Goal: Check status: Check status

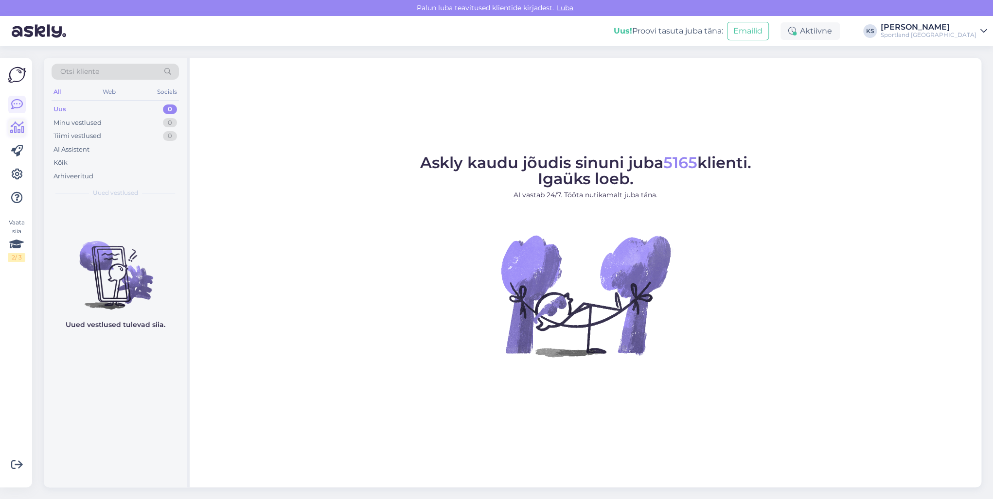
click at [16, 128] on icon at bounding box center [17, 128] width 14 height 12
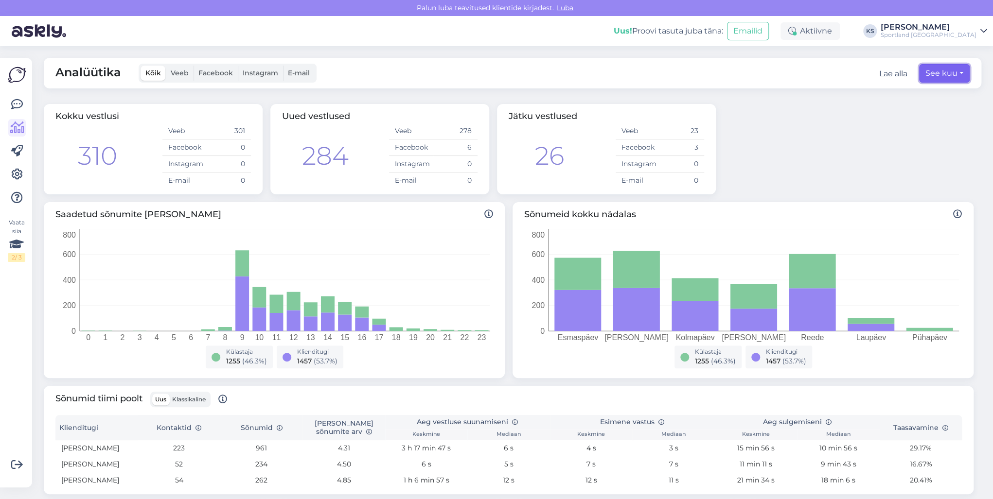
click at [933, 71] on button "See kuu" at bounding box center [944, 73] width 51 height 18
select select "8"
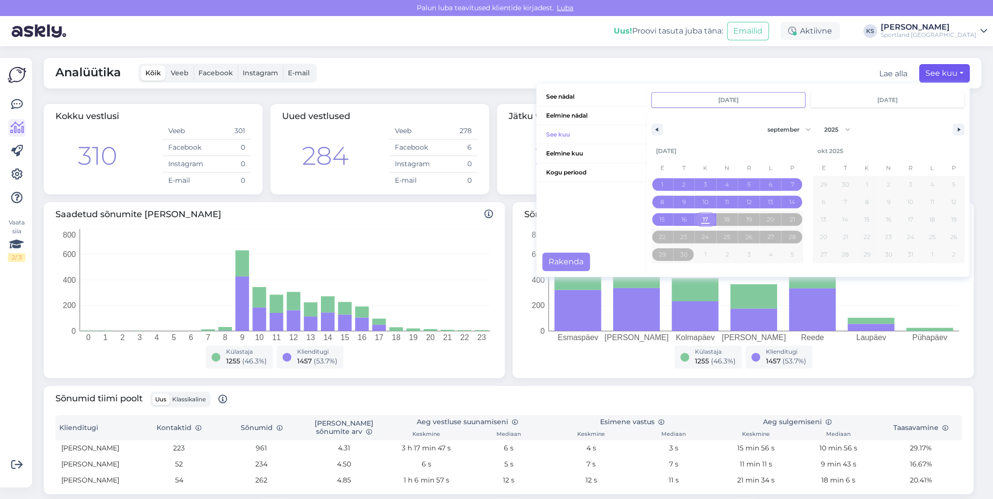
click at [703, 222] on span "17" at bounding box center [705, 220] width 5 height 18
type input "[DATE]"
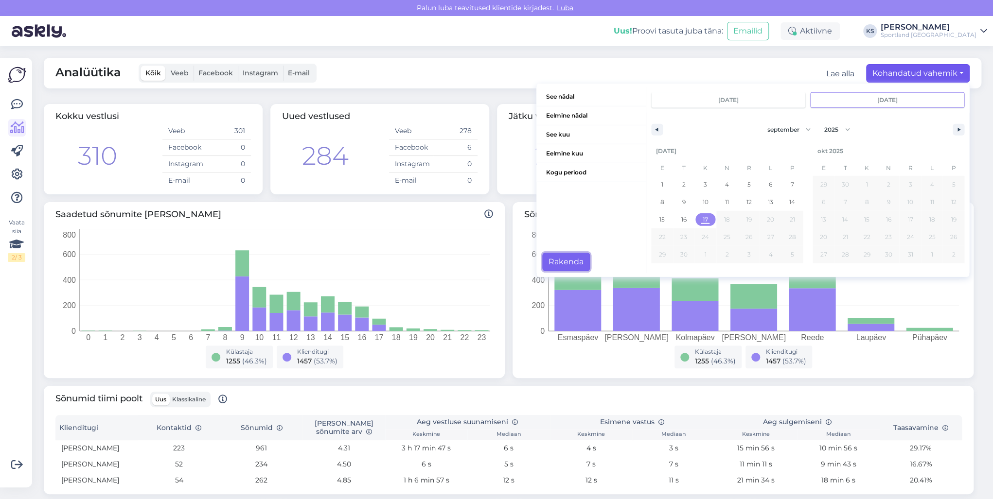
click at [575, 254] on button "Rakenda" at bounding box center [566, 262] width 48 height 18
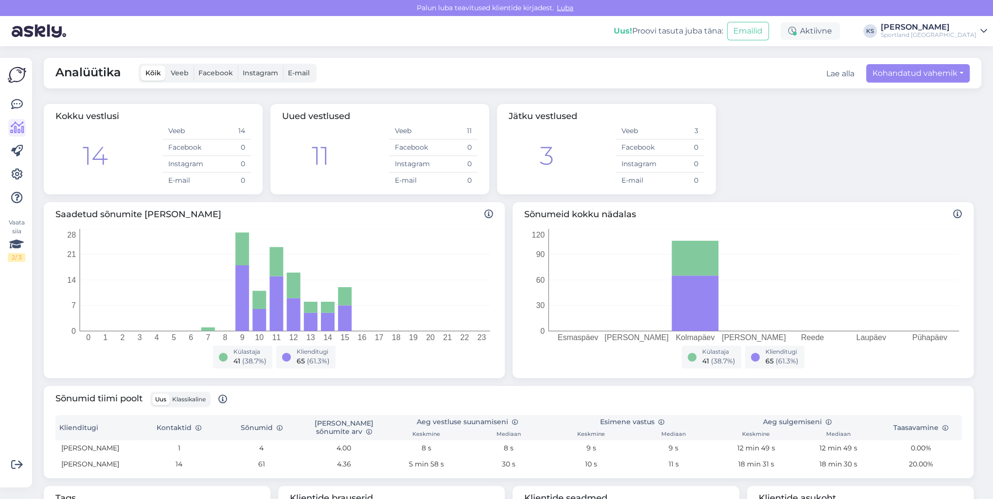
click at [194, 398] on span "Klassikaline" at bounding box center [189, 399] width 34 height 7
click at [169, 394] on input "Klassikaline" at bounding box center [169, 394] width 0 height 0
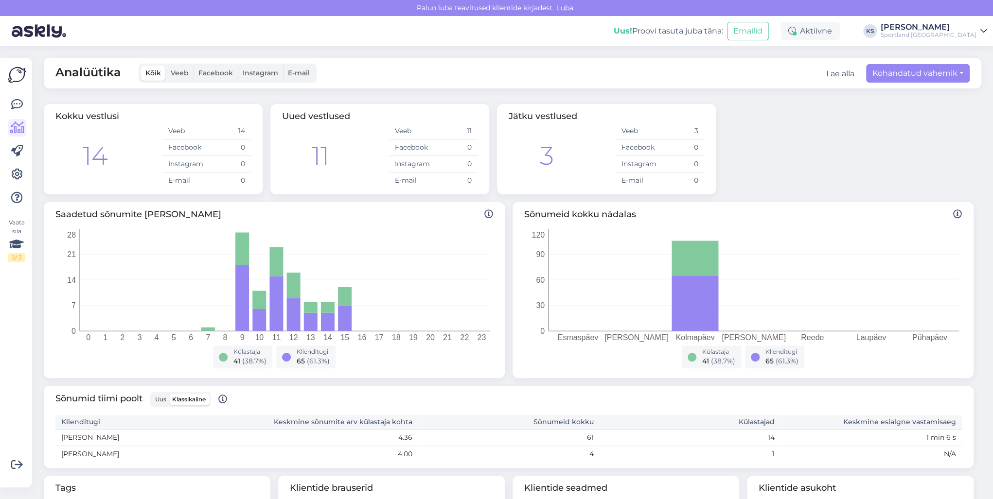
click at [162, 398] on span "Uus" at bounding box center [160, 399] width 11 height 7
click at [152, 394] on input "Uus" at bounding box center [152, 394] width 0 height 0
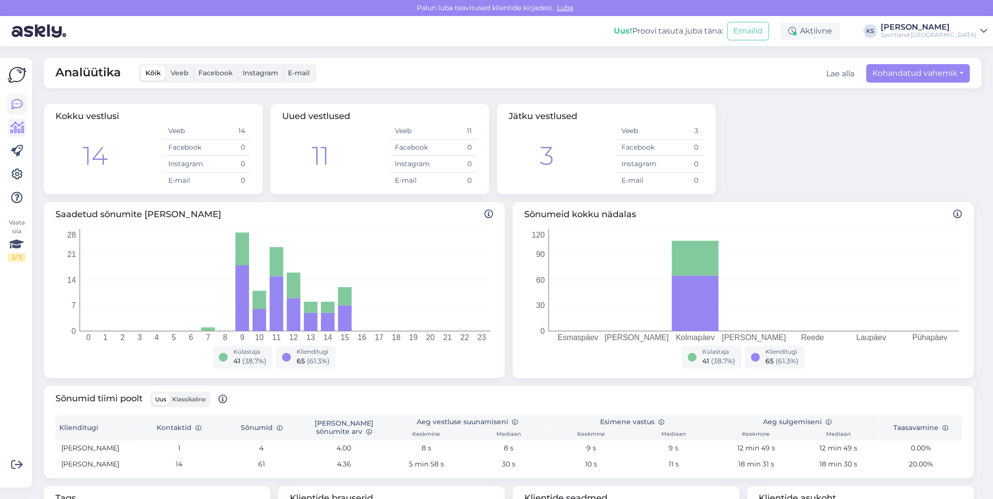
click at [18, 103] on icon at bounding box center [17, 105] width 12 height 12
